Goal: Task Accomplishment & Management: Use online tool/utility

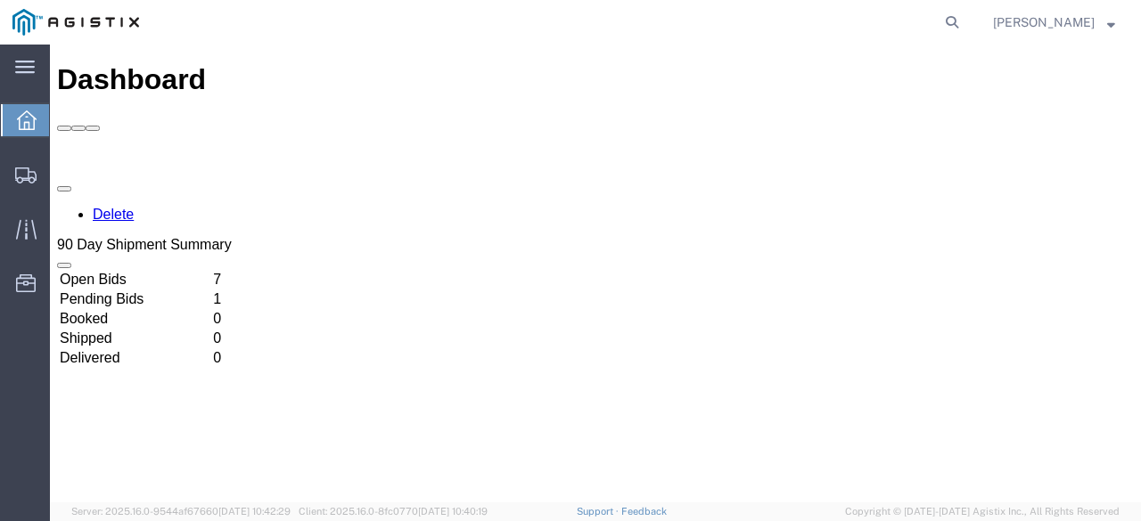
click at [210, 271] on td "Open Bids" at bounding box center [134, 280] width 151 height 18
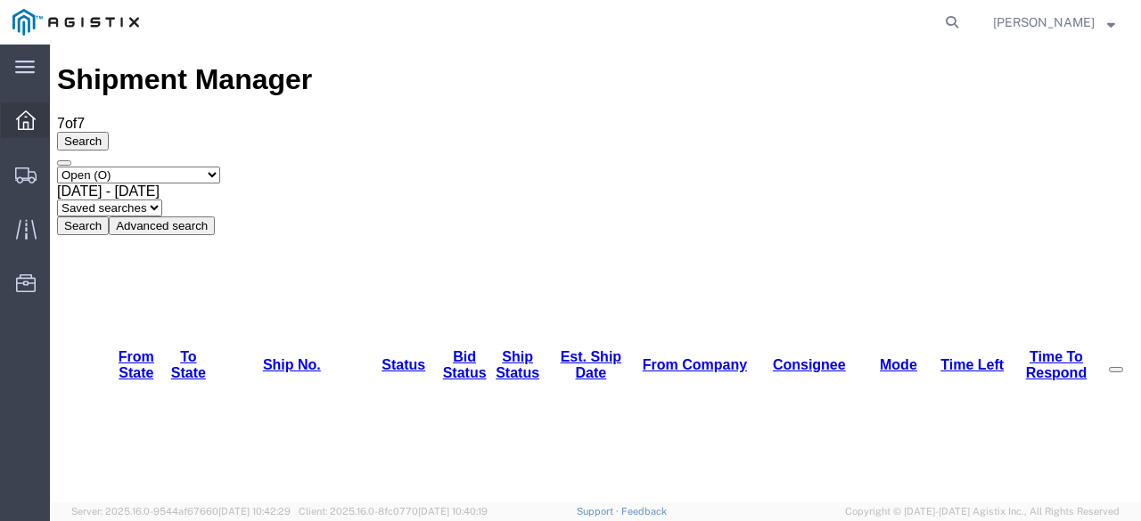
click at [18, 129] on icon at bounding box center [26, 121] width 20 height 20
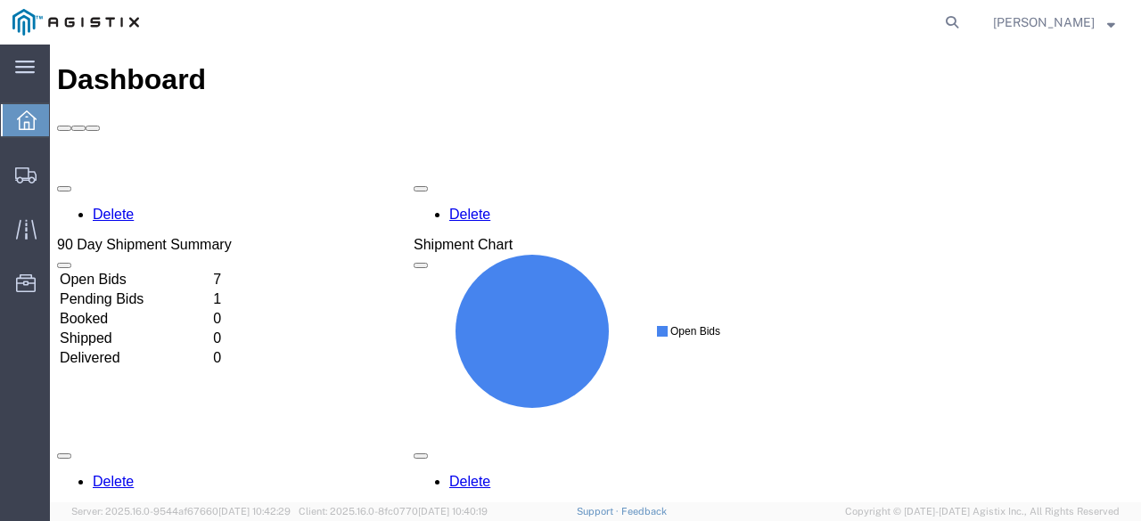
click at [210, 291] on td "Pending Bids" at bounding box center [134, 300] width 151 height 18
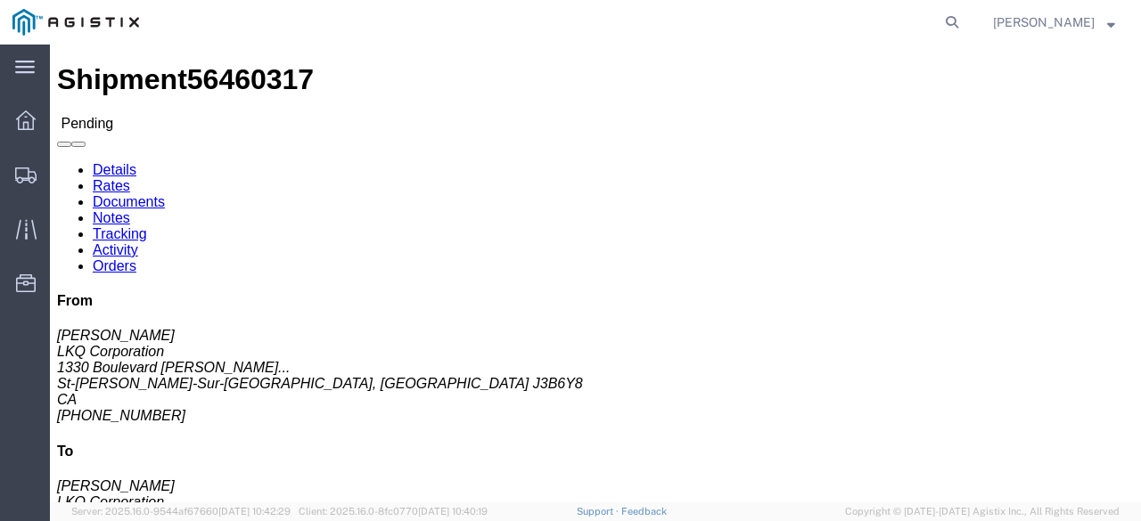
click button "Enter / Modify Bid"
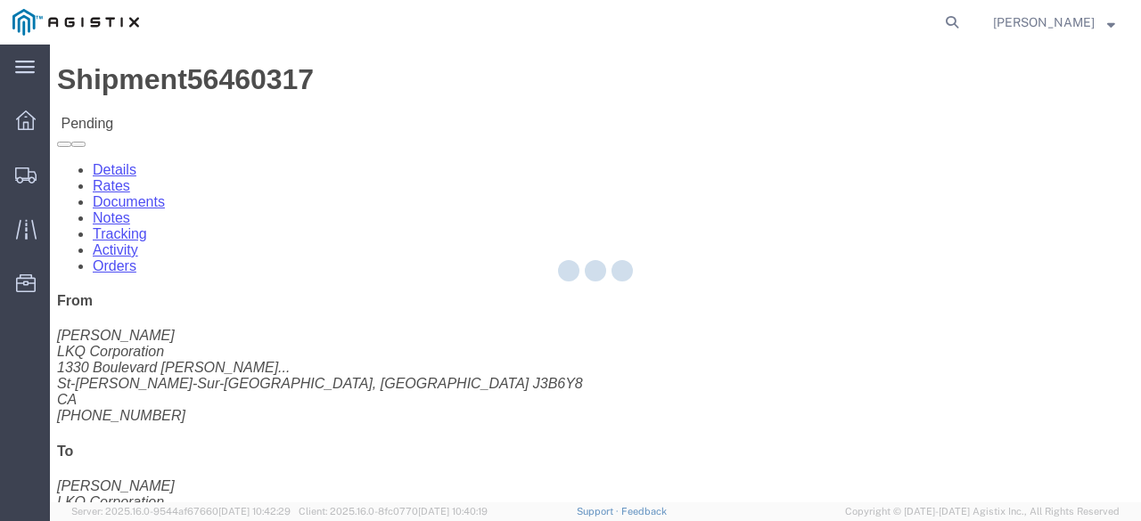
select select "20693"
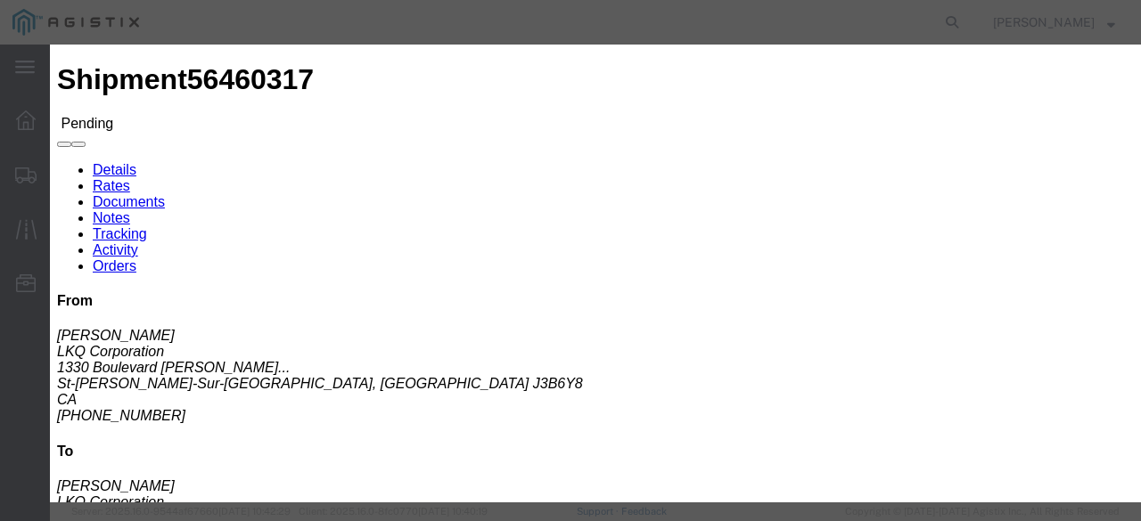
click link "Mactrans - Mactrans Logistics - TL Standard 3 - 5 Day"
drag, startPoint x: 921, startPoint y: 102, endPoint x: 790, endPoint y: 86, distance: 132.1
click div "Select 2 Day Service 3 Axle Winch Truck 3 to 5 Day Service 96L Domestic Flat Ra…"
type input "2895"
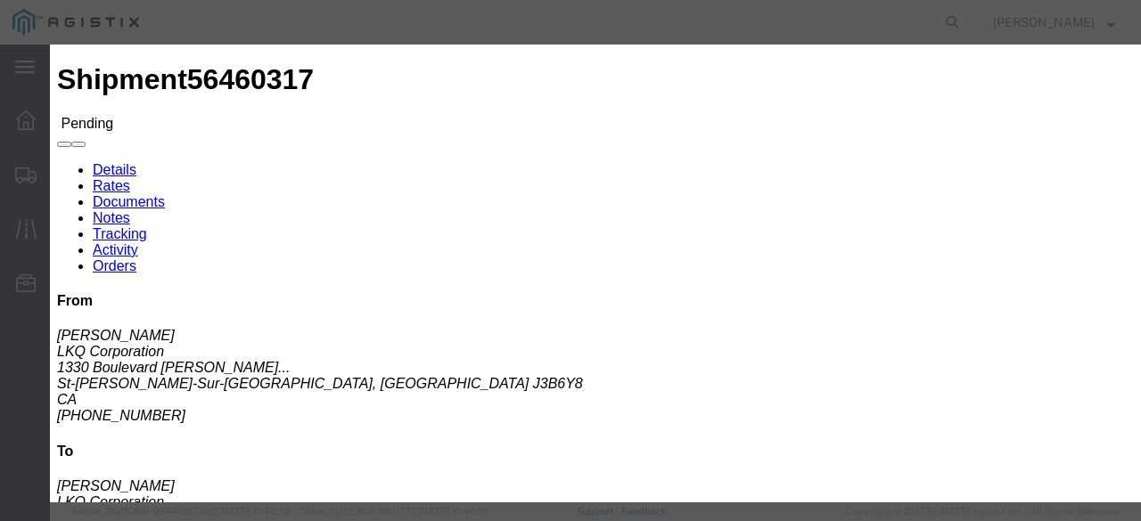
click button "Submit"
